Goal: Transaction & Acquisition: Purchase product/service

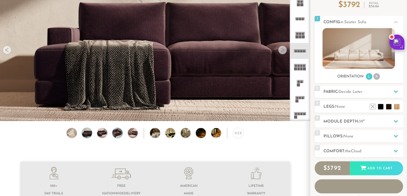
scroll to position [5989, 403]
click at [100, 133] on img at bounding box center [102, 133] width 12 height 10
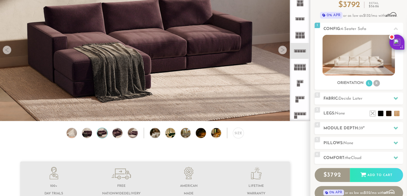
scroll to position [0, 0]
click at [114, 134] on img at bounding box center [117, 133] width 12 height 10
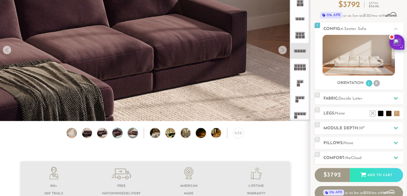
click at [132, 135] on img at bounding box center [133, 133] width 12 height 10
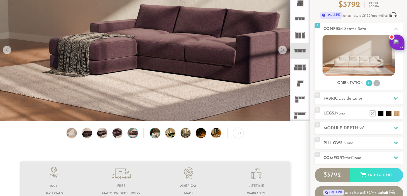
click at [151, 135] on img at bounding box center [159, 133] width 18 height 10
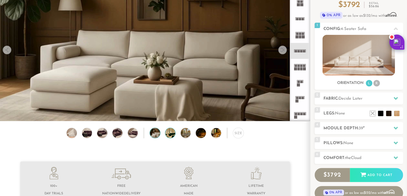
click at [172, 133] on img at bounding box center [174, 133] width 18 height 10
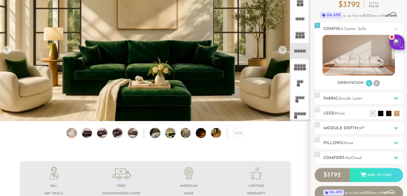
click at [155, 134] on img at bounding box center [159, 133] width 18 height 10
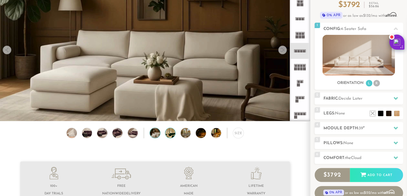
click at [168, 134] on img at bounding box center [174, 133] width 18 height 10
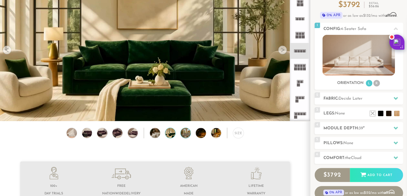
click at [186, 135] on img at bounding box center [190, 133] width 18 height 10
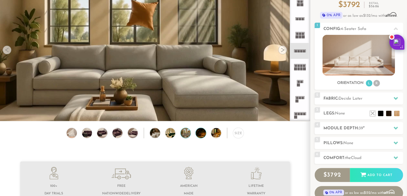
click at [199, 134] on img at bounding box center [205, 133] width 18 height 10
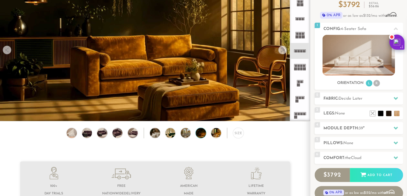
drag, startPoint x: 209, startPoint y: 135, endPoint x: 223, endPoint y: 136, distance: 14.1
click at [209, 135] on div "Size" at bounding box center [155, 134] width 310 height 13
click at [214, 135] on img at bounding box center [220, 133] width 18 height 10
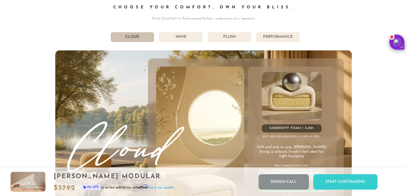
scroll to position [2907, 0]
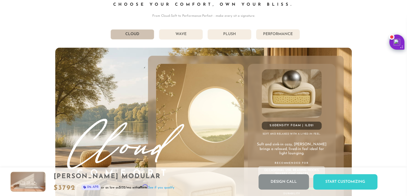
click at [224, 36] on li "Plush" at bounding box center [230, 34] width 44 height 10
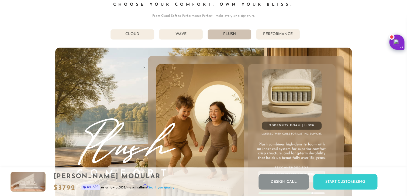
click at [287, 37] on li "Performance" at bounding box center [278, 34] width 44 height 10
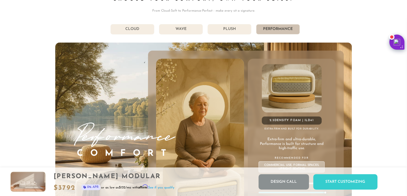
scroll to position [2908, 0]
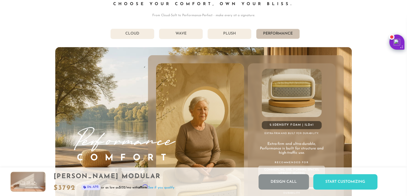
click at [238, 34] on li "Plush" at bounding box center [230, 34] width 44 height 10
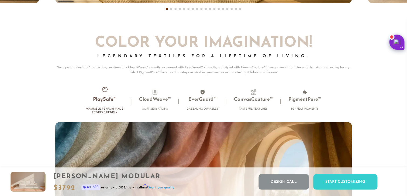
scroll to position [3418, 0]
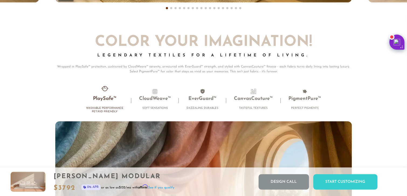
click at [107, 99] on h3 "PlaySafe™" at bounding box center [104, 99] width 37 height 6
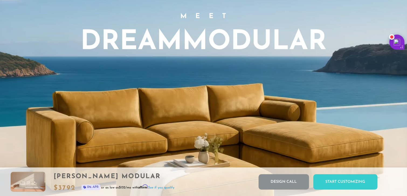
scroll to position [0, 0]
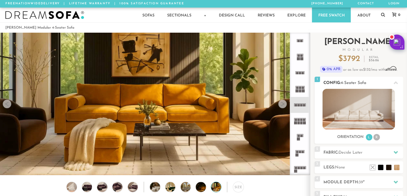
click at [376, 137] on li "R" at bounding box center [377, 137] width 6 height 6
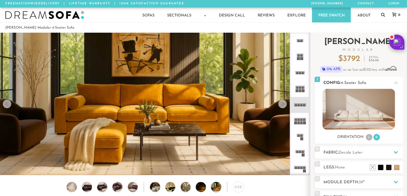
click at [368, 137] on li "L" at bounding box center [369, 137] width 6 height 6
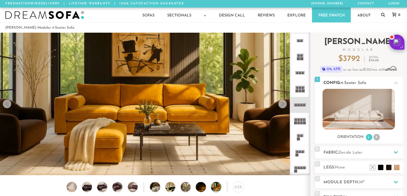
click at [379, 137] on li "R" at bounding box center [377, 137] width 6 height 6
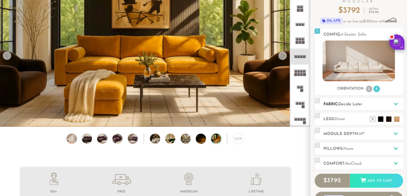
scroll to position [53, 0]
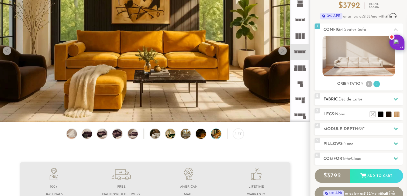
click at [345, 95] on div "2 Fabric: Decide Later" at bounding box center [359, 99] width 88 height 12
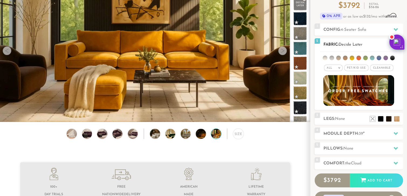
click at [352, 67] on span "Pet/Kid Use x" at bounding box center [356, 67] width 24 height 6
click at [381, 118] on li at bounding box center [373, 111] width 22 height 22
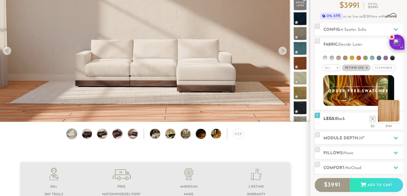
click at [398, 119] on li at bounding box center [389, 111] width 22 height 22
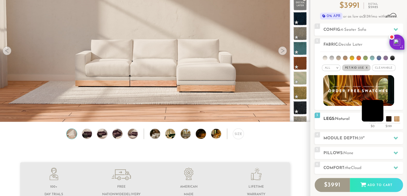
click at [382, 118] on li at bounding box center [373, 111] width 22 height 22
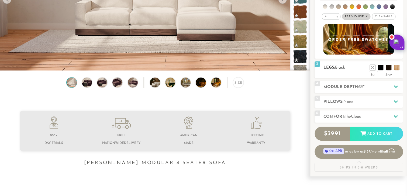
scroll to position [107, 0]
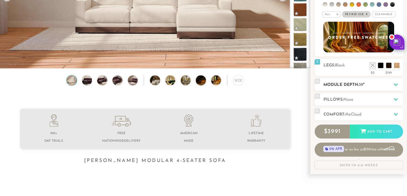
click at [396, 83] on icon at bounding box center [396, 84] width 4 height 3
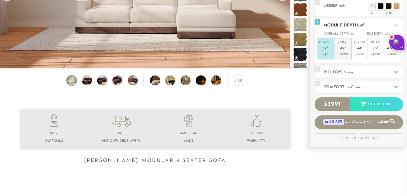
click at [341, 51] on span "42" at bounding box center [342, 48] width 4 height 5
click at [359, 72] on h2 "Pillows: None" at bounding box center [364, 72] width 80 height 6
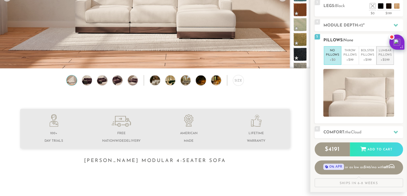
click at [383, 59] on p "+$299" at bounding box center [385, 59] width 13 height 5
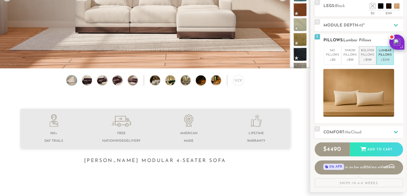
click at [367, 55] on p "Bolster Pillows" at bounding box center [367, 53] width 13 height 9
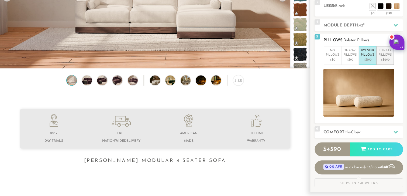
click at [379, 57] on p "Lumbar Pillows" at bounding box center [385, 53] width 13 height 9
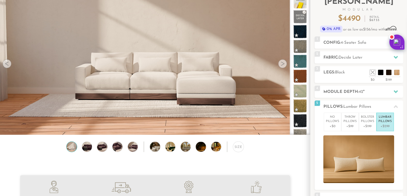
scroll to position [0, 0]
